Goal: Transaction & Acquisition: Purchase product/service

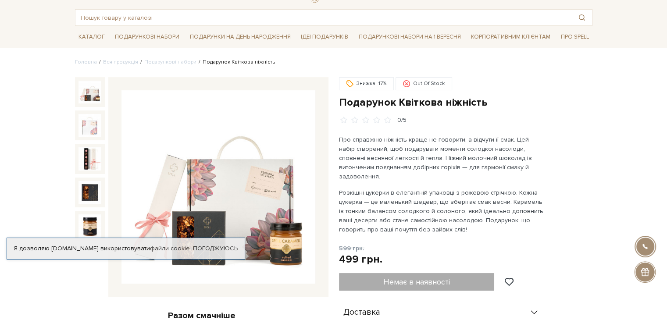
scroll to position [44, 0]
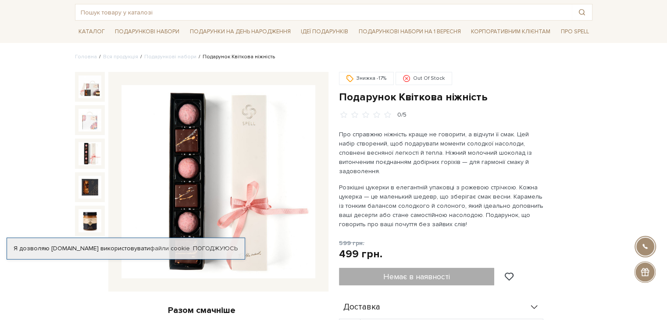
click at [95, 159] on img at bounding box center [89, 153] width 23 height 23
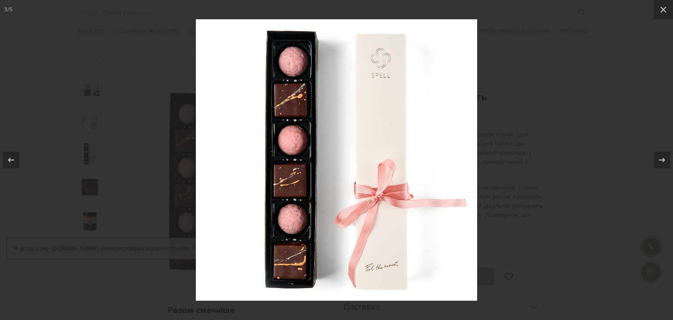
click at [566, 159] on div at bounding box center [336, 160] width 673 height 320
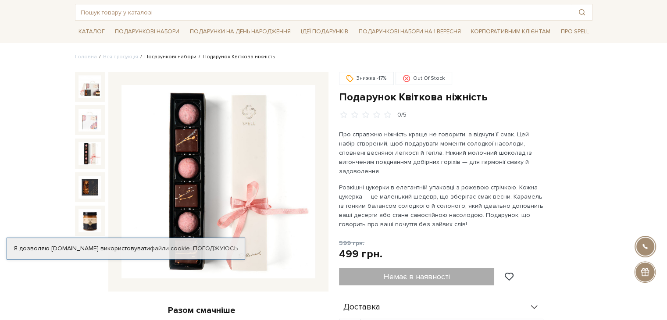
click at [157, 57] on link "Подарункові набори" at bounding box center [170, 56] width 52 height 7
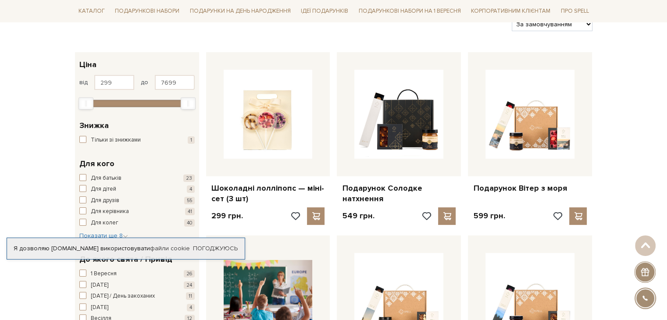
scroll to position [132, 0]
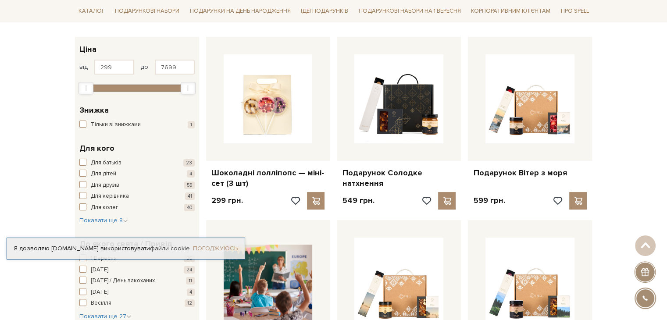
click at [224, 248] on link "Погоджуюсь" at bounding box center [215, 249] width 45 height 8
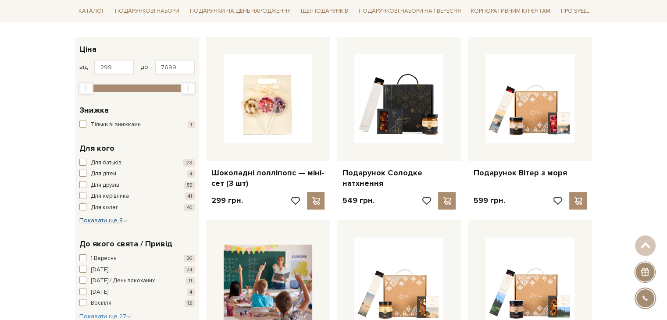
click at [117, 218] on span "Показати ще 8" at bounding box center [103, 220] width 49 height 7
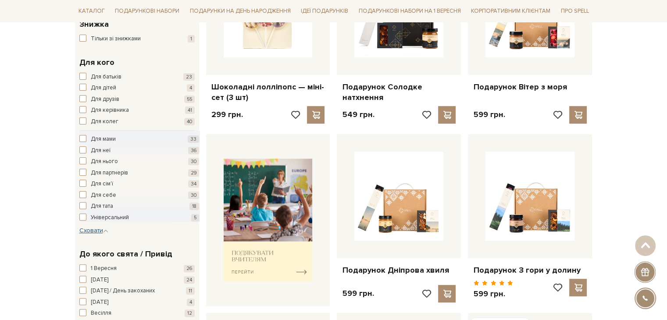
scroll to position [219, 0]
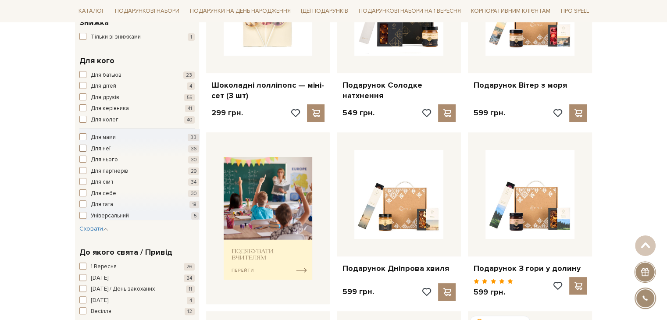
click at [105, 150] on span "Для неї" at bounding box center [101, 149] width 20 height 9
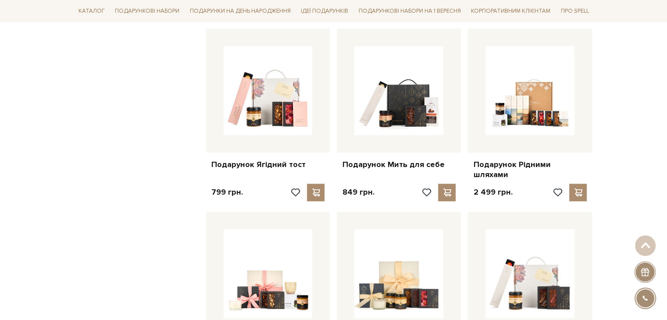
scroll to position [745, 0]
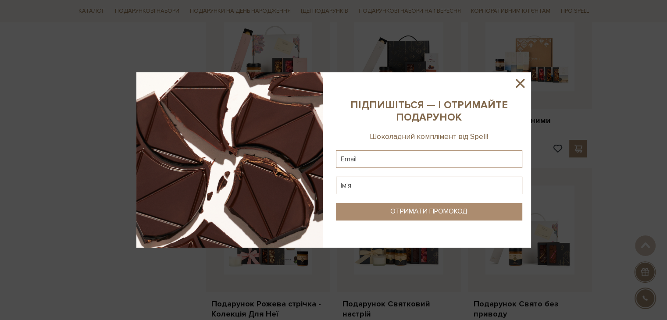
click at [517, 76] on icon at bounding box center [520, 83] width 15 height 15
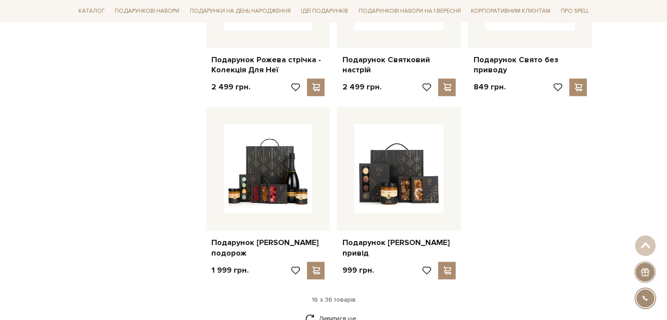
scroll to position [1008, 0]
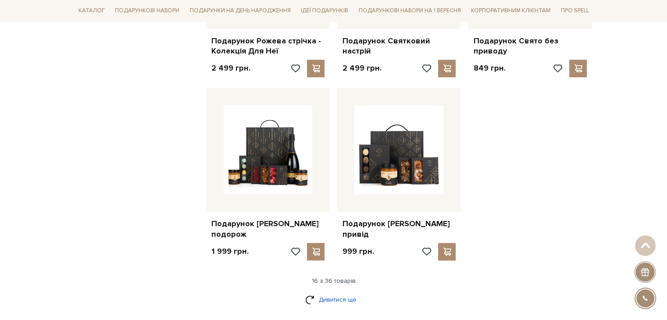
click at [338, 292] on link "Дивитися ще" at bounding box center [333, 299] width 57 height 15
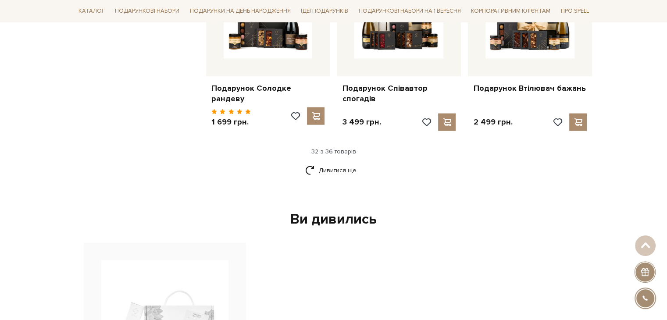
scroll to position [2061, 0]
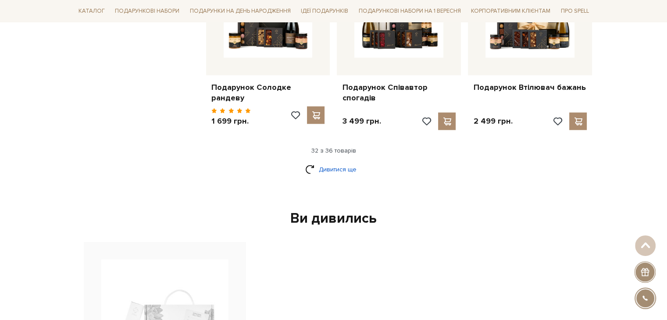
click at [334, 162] on link "Дивитися ще" at bounding box center [333, 169] width 57 height 15
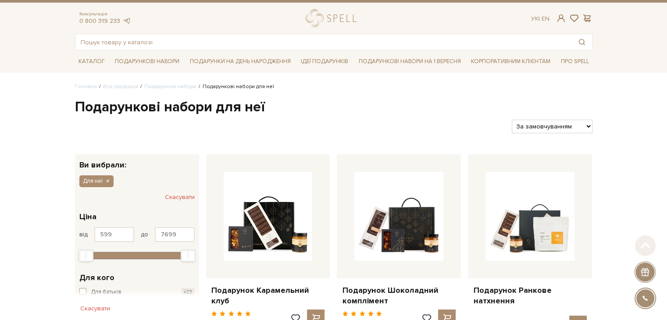
scroll to position [0, 0]
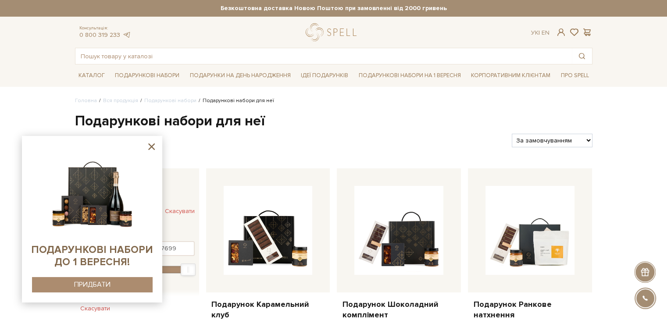
drag, startPoint x: 153, startPoint y: 143, endPoint x: 146, endPoint y: 116, distance: 27.9
click at [152, 142] on icon at bounding box center [151, 146] width 11 height 11
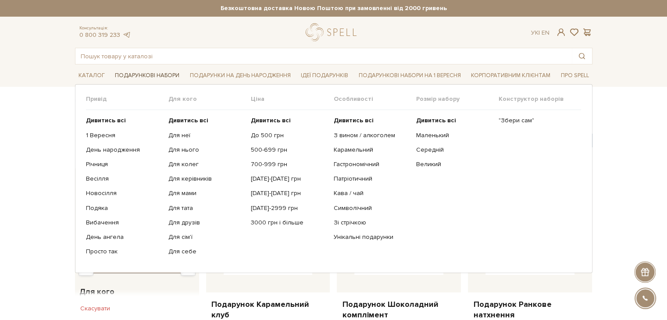
click at [146, 78] on link "Подарункові набори" at bounding box center [146, 76] width 71 height 14
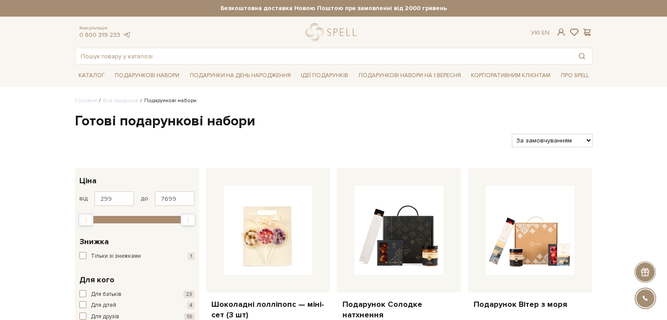
click at [528, 146] on select "За замовчуванням За Ціною (зростання) За Ціною (зменшення) Новинки За популярні…" at bounding box center [552, 141] width 80 height 14
select select "https://spellchocolate.com/our-productions/podarunkovi-box/?sort=p.price&order=…"
click at [512, 134] on select "За замовчуванням За Ціною (зростання) За Ціною (зменшення) Новинки За популярні…" at bounding box center [552, 141] width 80 height 14
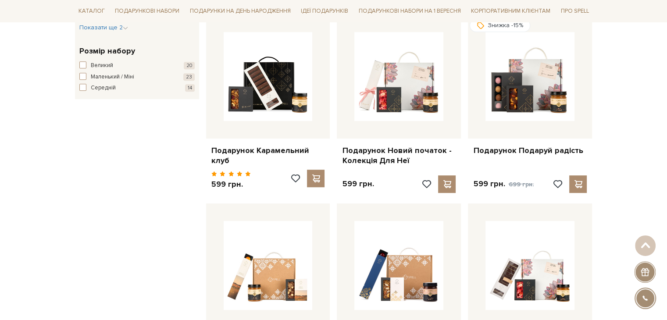
scroll to position [526, 0]
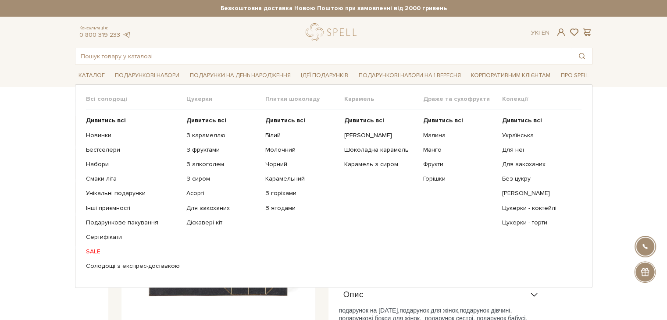
click at [88, 249] on link "SALE" at bounding box center [133, 252] width 94 height 8
